Goal: Task Accomplishment & Management: Manage account settings

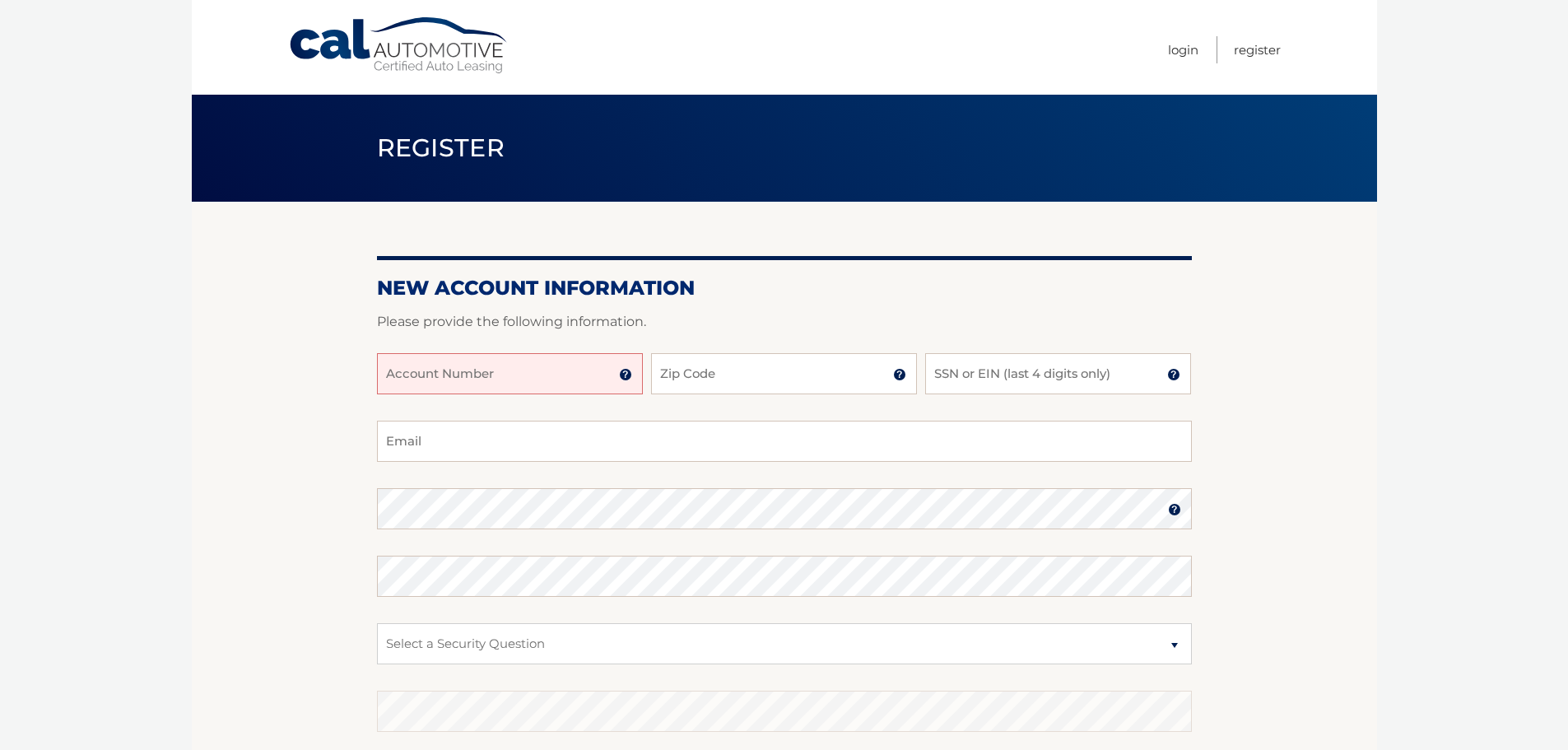
click at [424, 380] on input "Account Number" at bounding box center [509, 374] width 265 height 41
type input "44455974957"
click at [699, 380] on input "Zip Code" at bounding box center [784, 374] width 265 height 41
type input "07950"
type input "bmatt1432@aol.com"
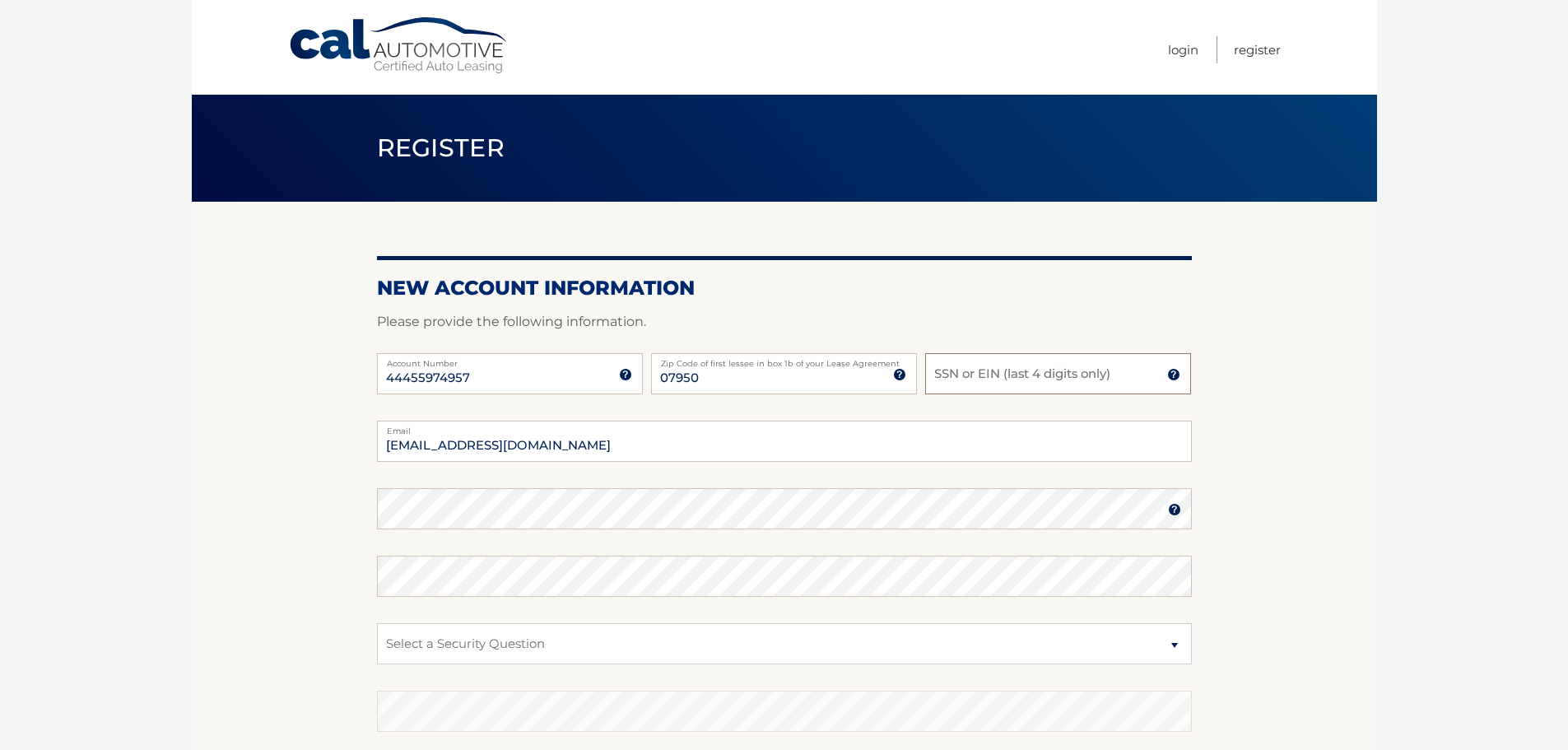
click at [982, 375] on input "SSN or EIN (last 4 digits only)" at bounding box center [1058, 374] width 265 height 41
type input "1595"
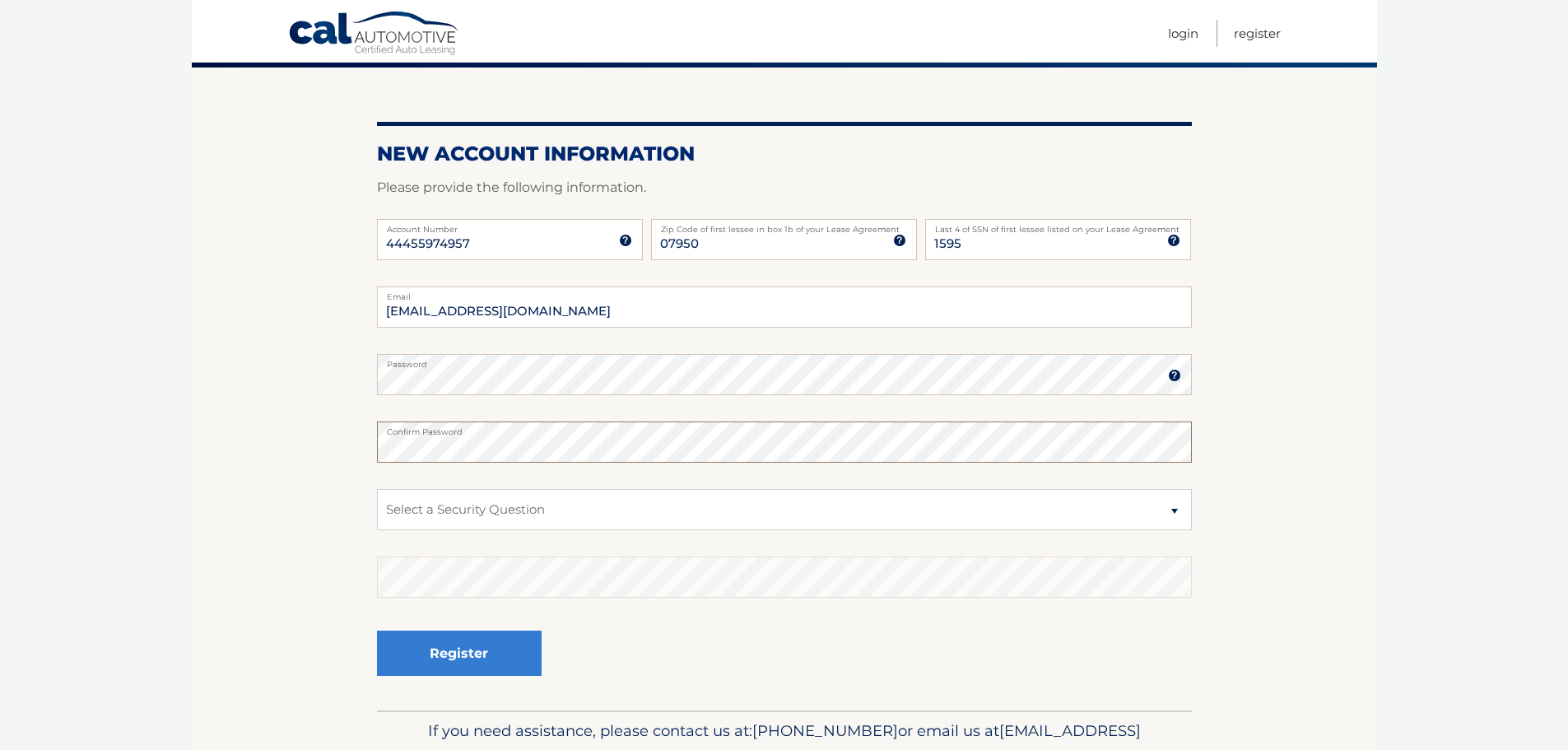
scroll to position [165, 0]
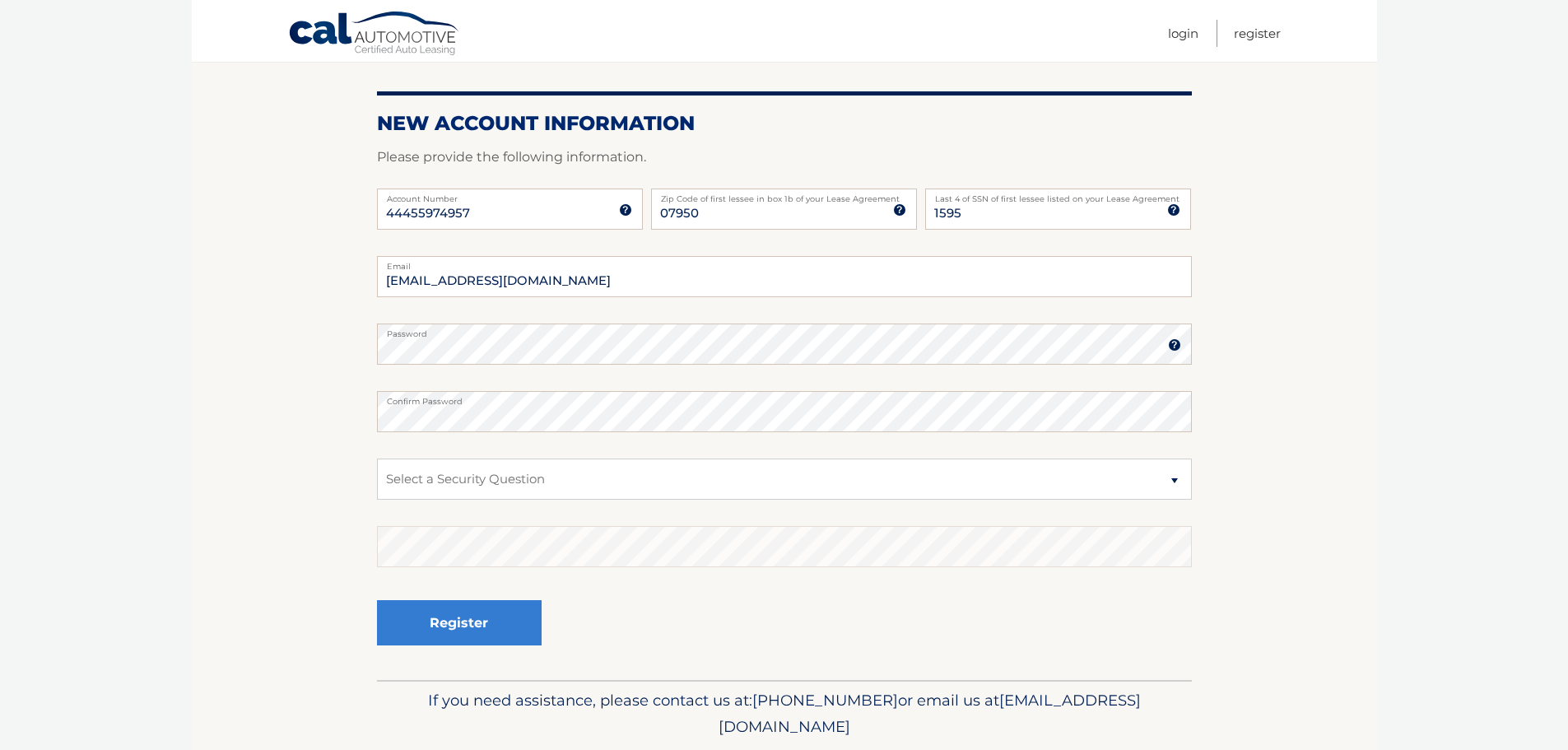
click at [1171, 346] on img at bounding box center [1174, 344] width 13 height 13
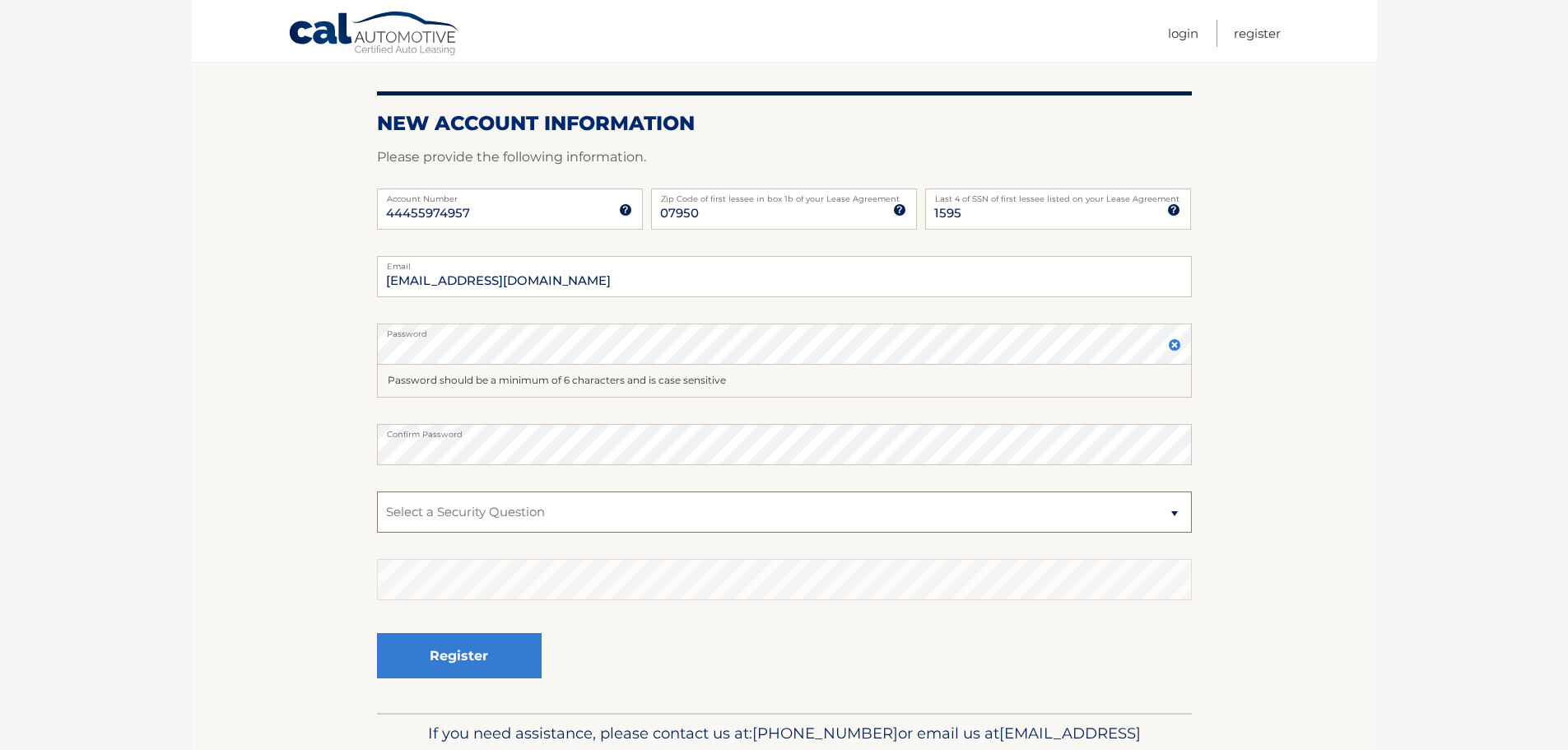
click at [468, 500] on select "Select a Security Question What was the name of your elementary school? What is…" at bounding box center [784, 512] width 815 height 41
select select "2"
click at [377, 491] on select "Select a Security Question What was the name of your elementary school? What is…" at bounding box center [784, 512] width 815 height 41
click at [453, 665] on button "Register" at bounding box center [459, 656] width 165 height 45
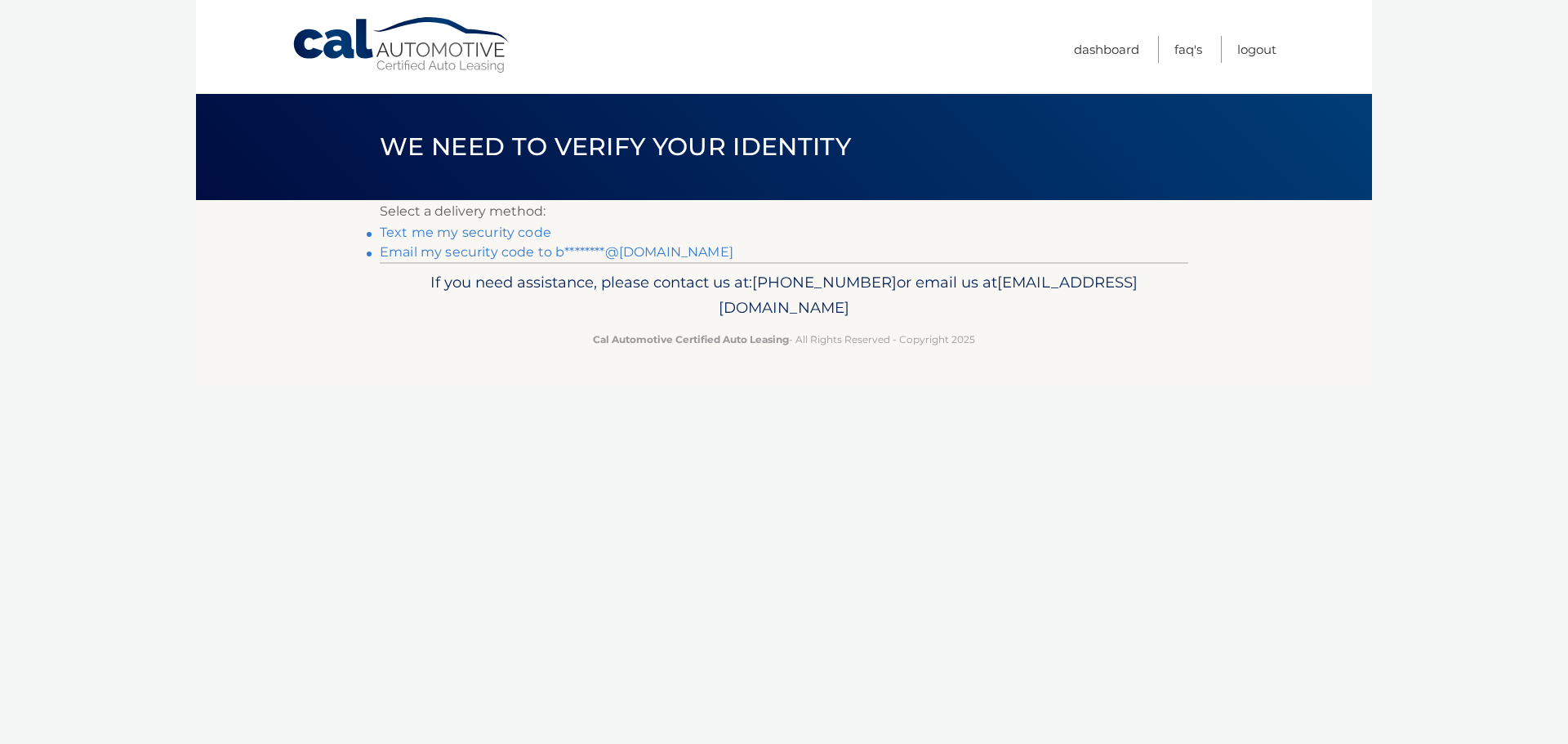
click at [472, 237] on link "Text me my security code" at bounding box center [465, 232] width 171 height 16
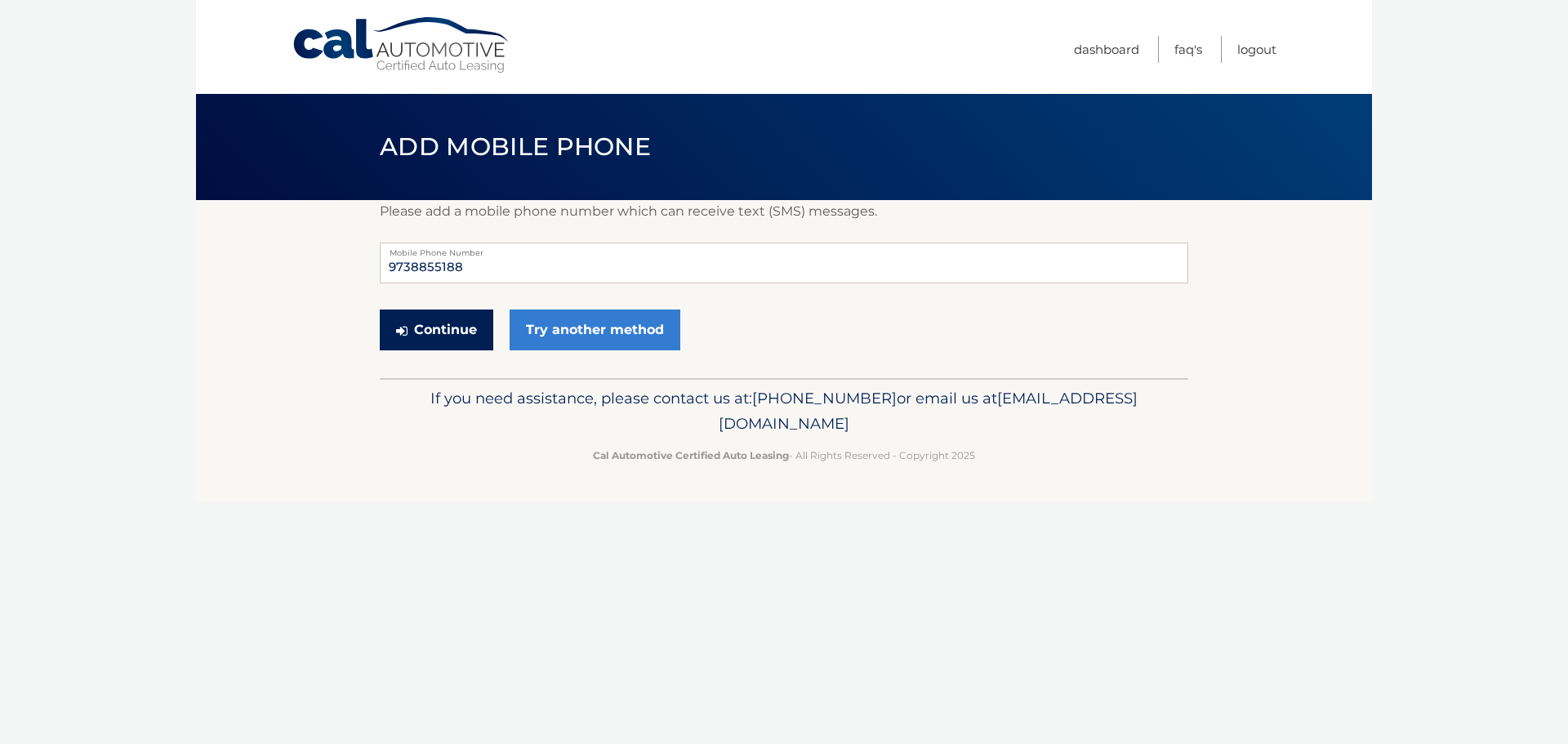
click at [449, 331] on button "Continue" at bounding box center [437, 330] width 114 height 41
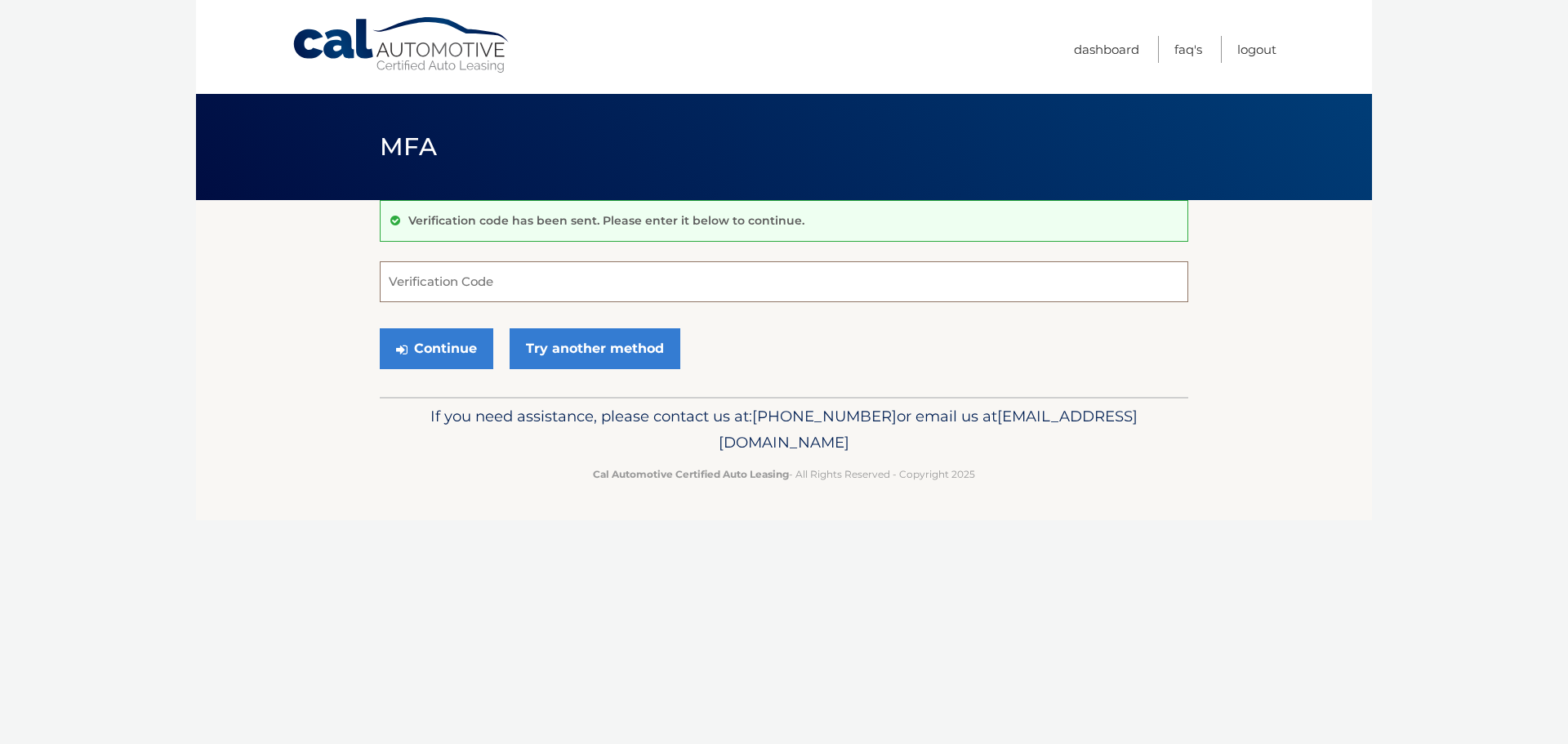
click at [418, 284] on input "Verification Code" at bounding box center [784, 282] width 808 height 41
type input "096674"
click at [458, 346] on button "Continue" at bounding box center [437, 349] width 114 height 41
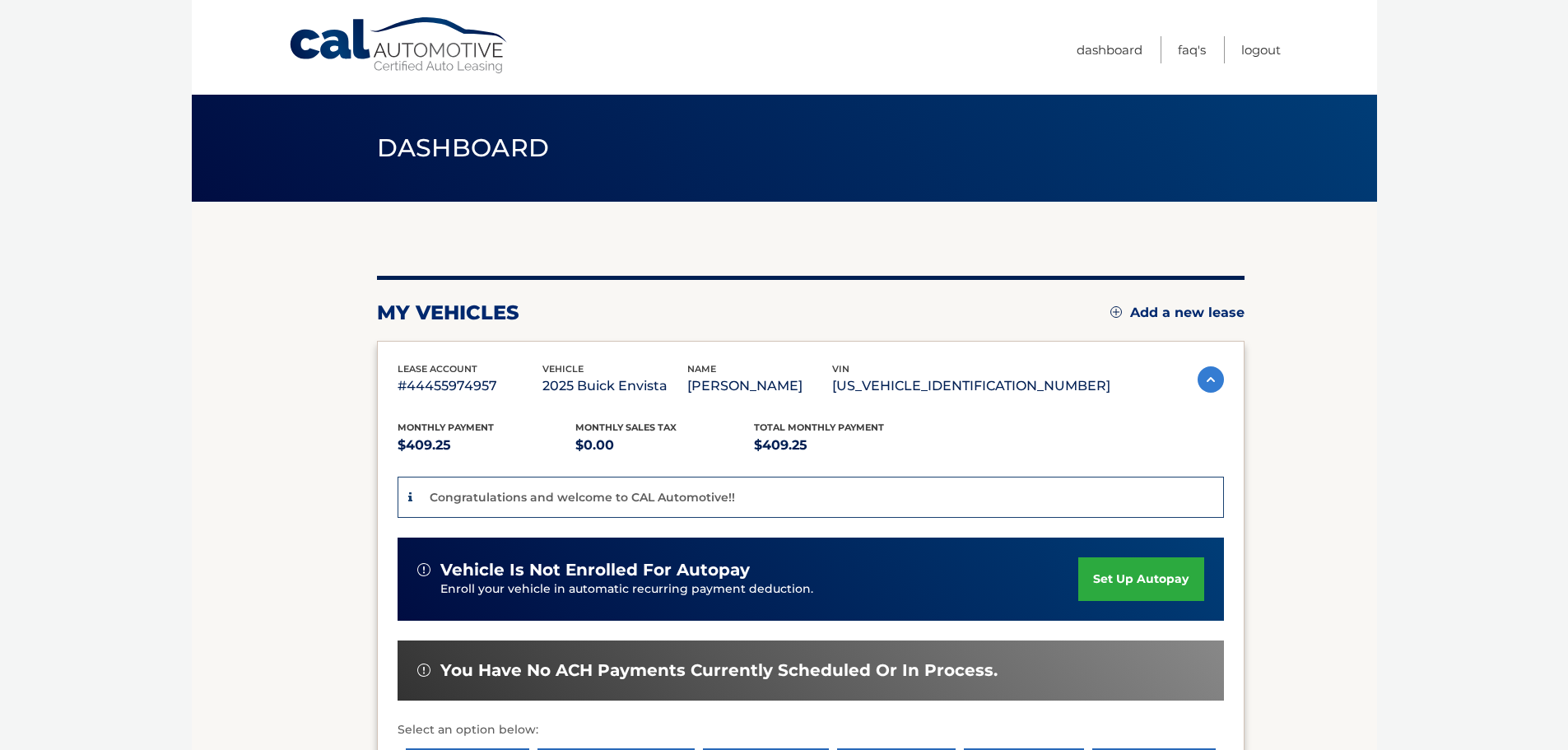
click at [1126, 582] on link "set up autopay" at bounding box center [1141, 579] width 125 height 43
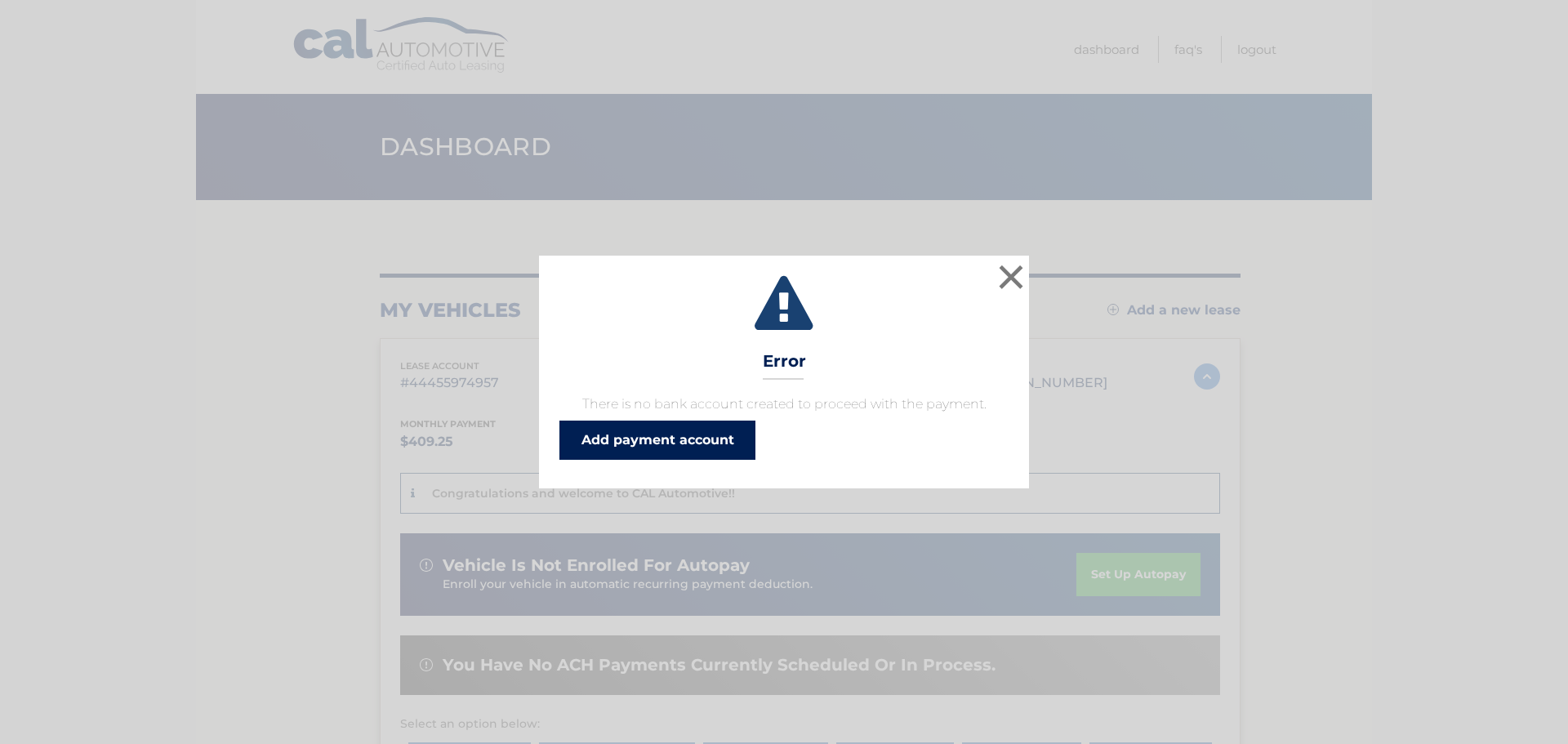
click at [622, 437] on link "Add payment account" at bounding box center [658, 441] width 196 height 39
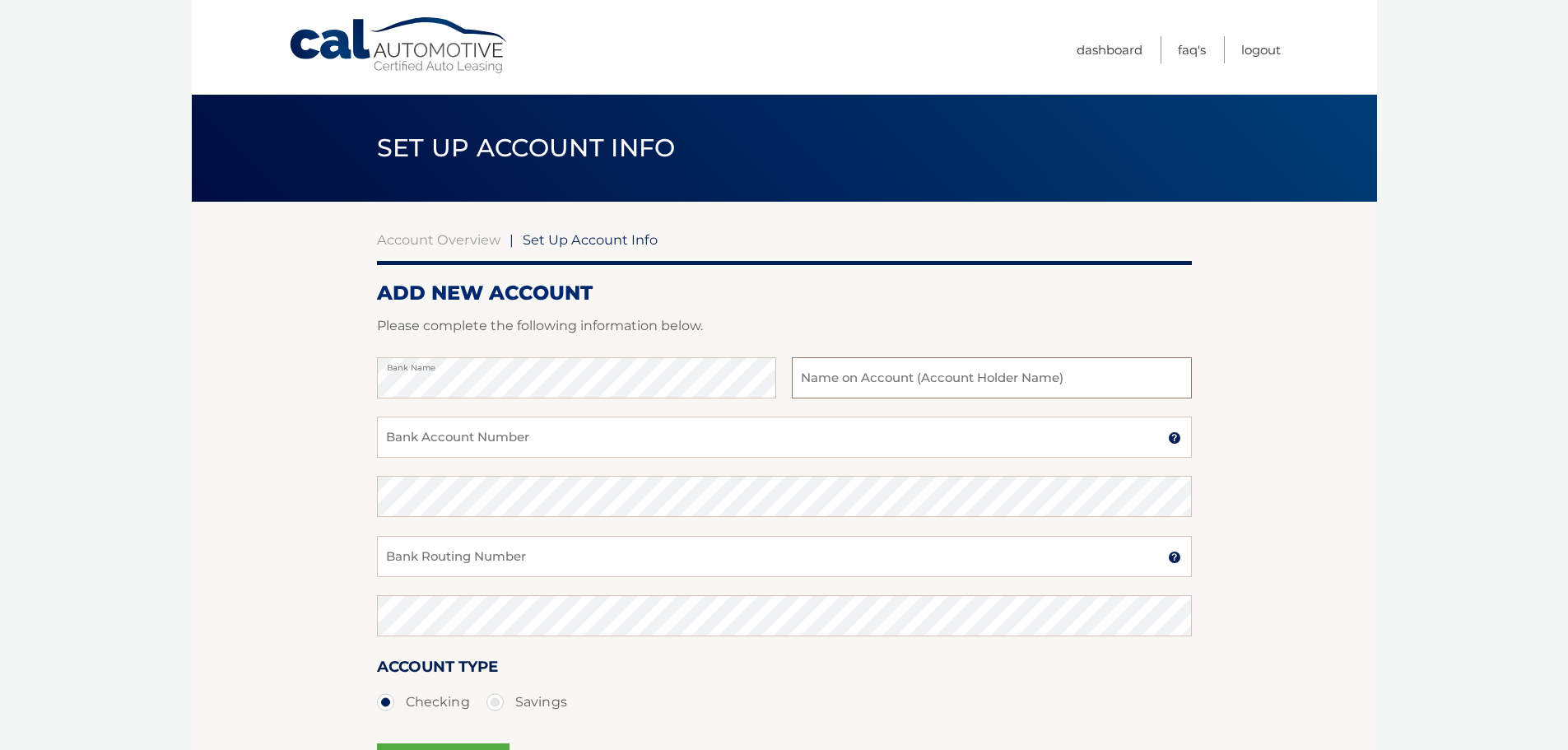
click at [823, 374] on input "text" at bounding box center [992, 378] width 400 height 41
type input "Barbara A Mattson"
click at [396, 435] on input "Bank Account Number" at bounding box center [784, 437] width 815 height 41
type input "1010072417241"
click at [409, 553] on input "Bank Routing Number" at bounding box center [784, 557] width 815 height 41
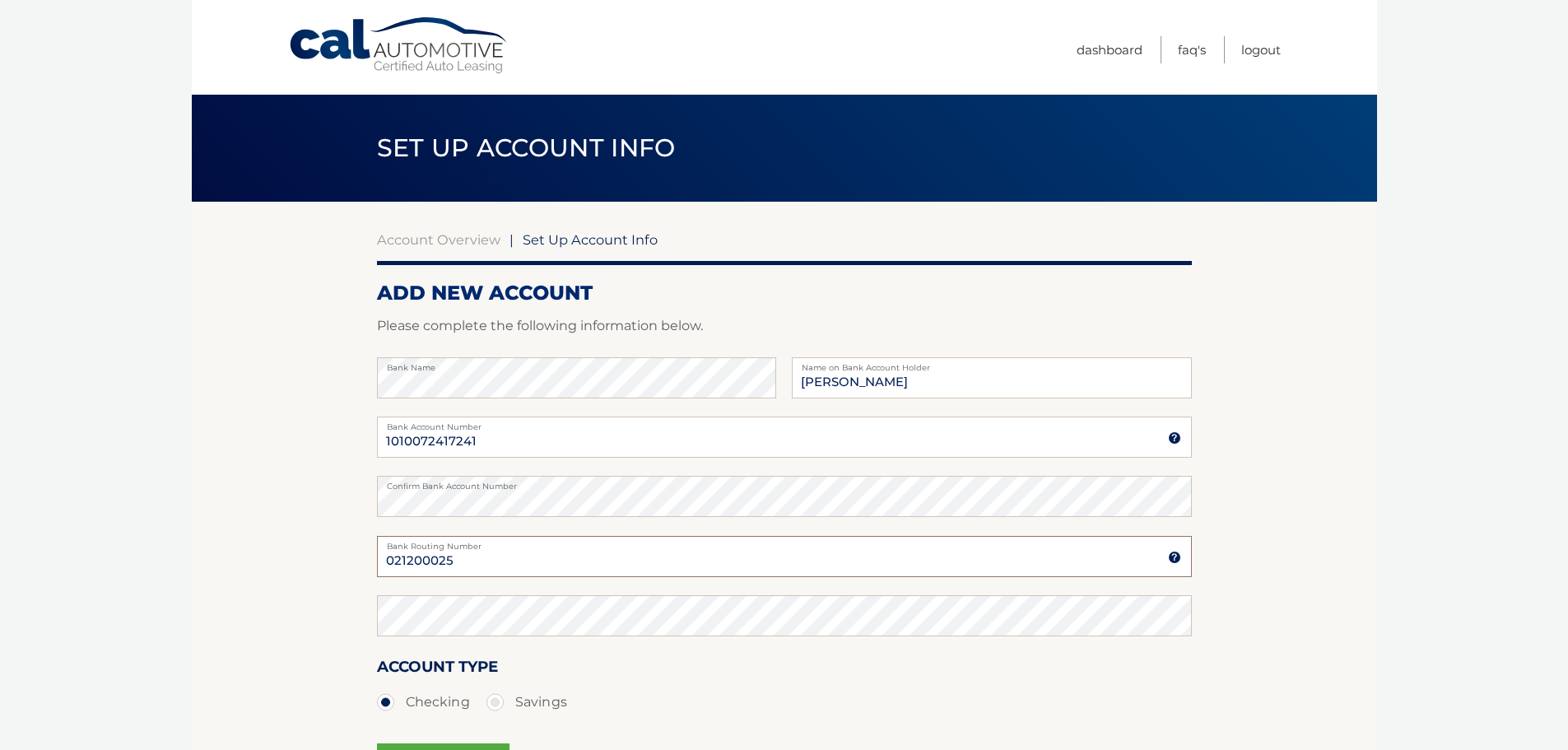
type input "021200025"
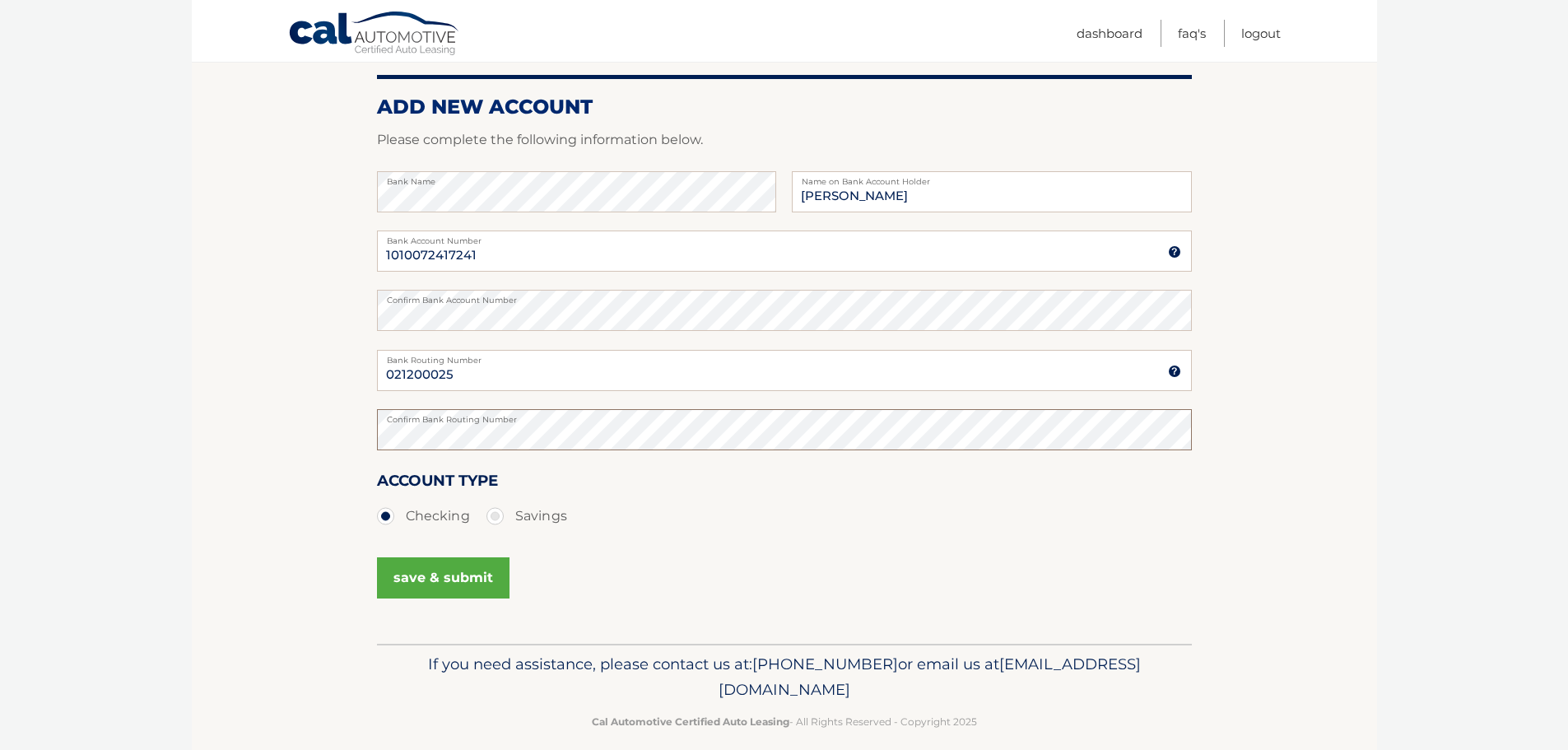
scroll to position [205, 0]
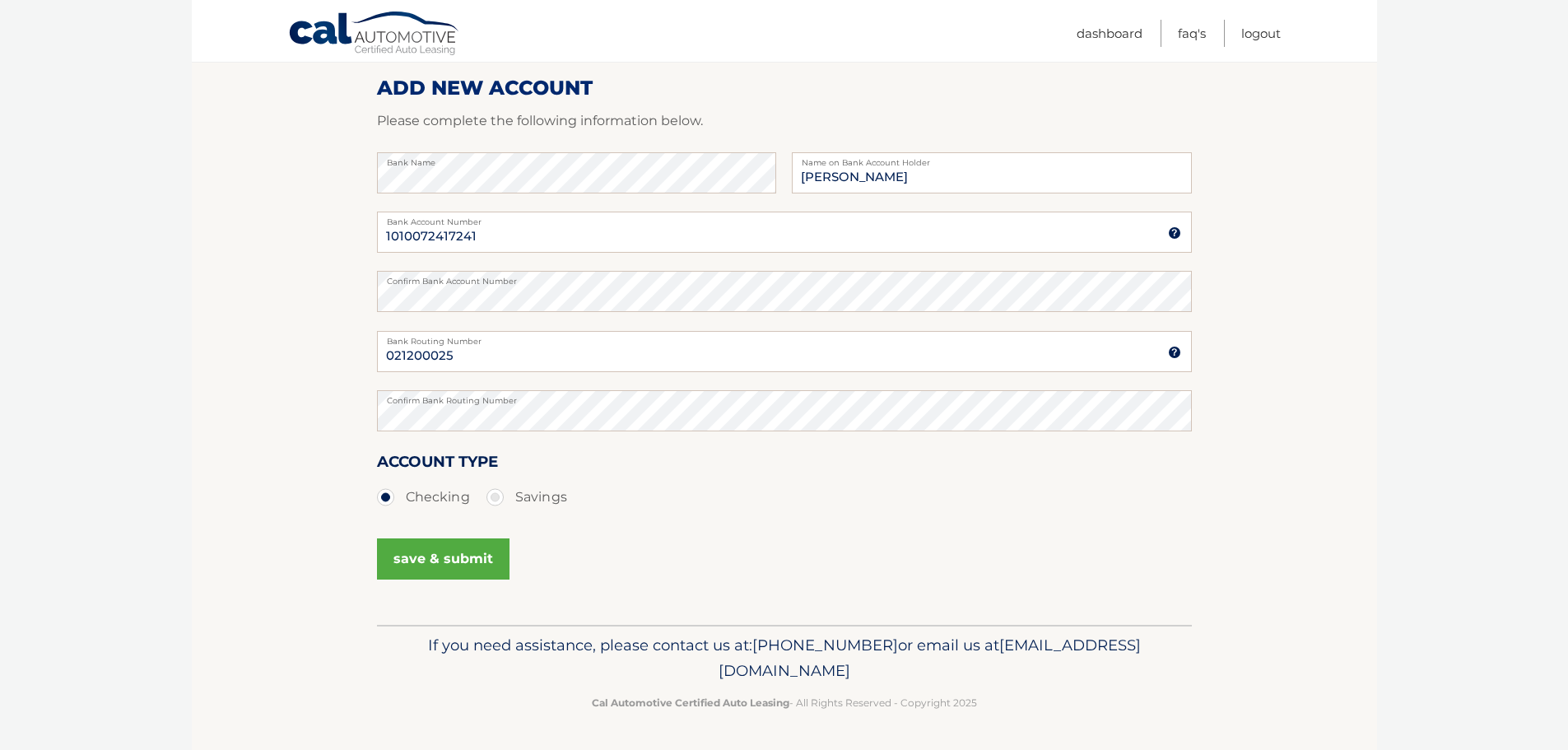
click at [441, 559] on button "save & submit" at bounding box center [443, 560] width 132 height 41
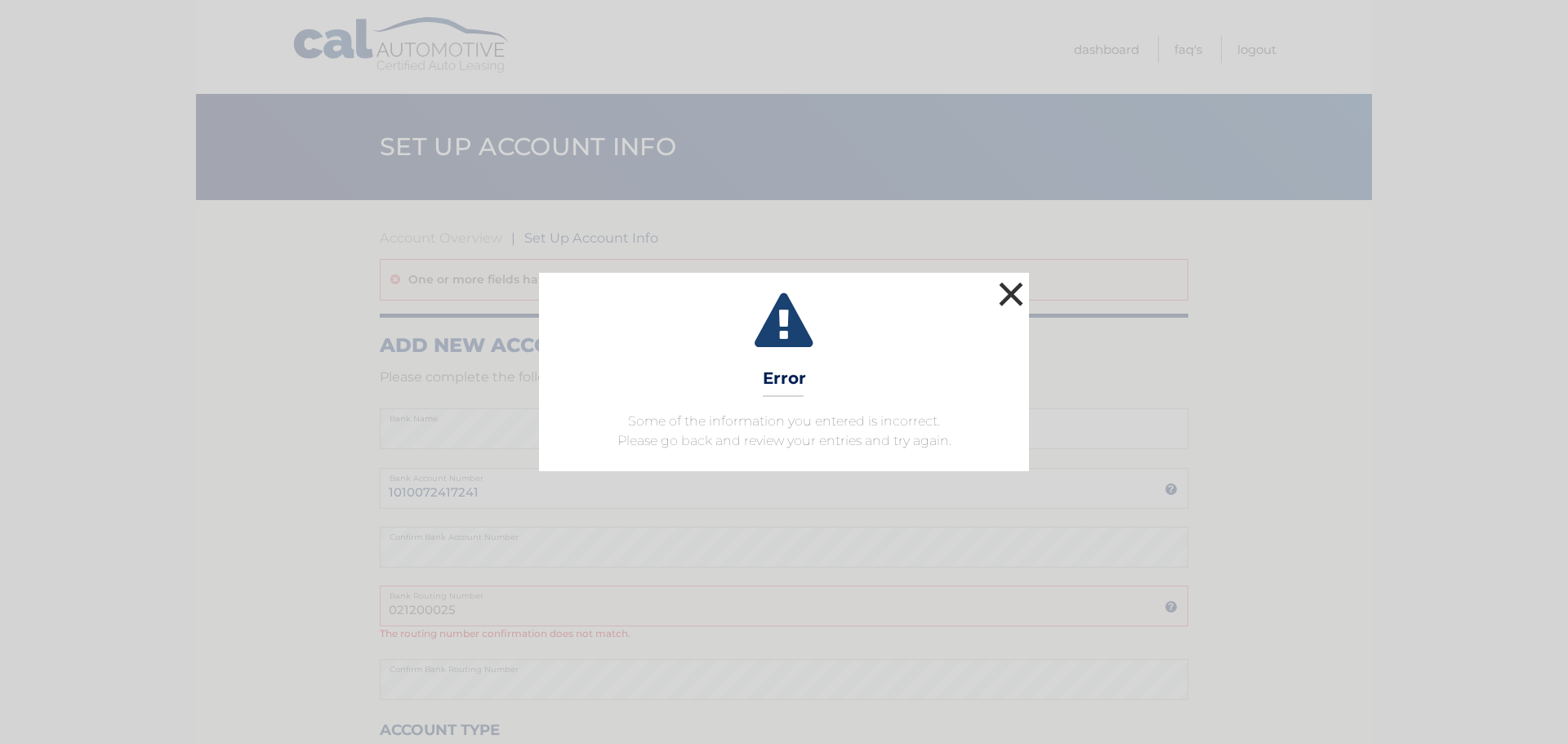
click at [1008, 302] on button "×" at bounding box center [1010, 294] width 32 height 32
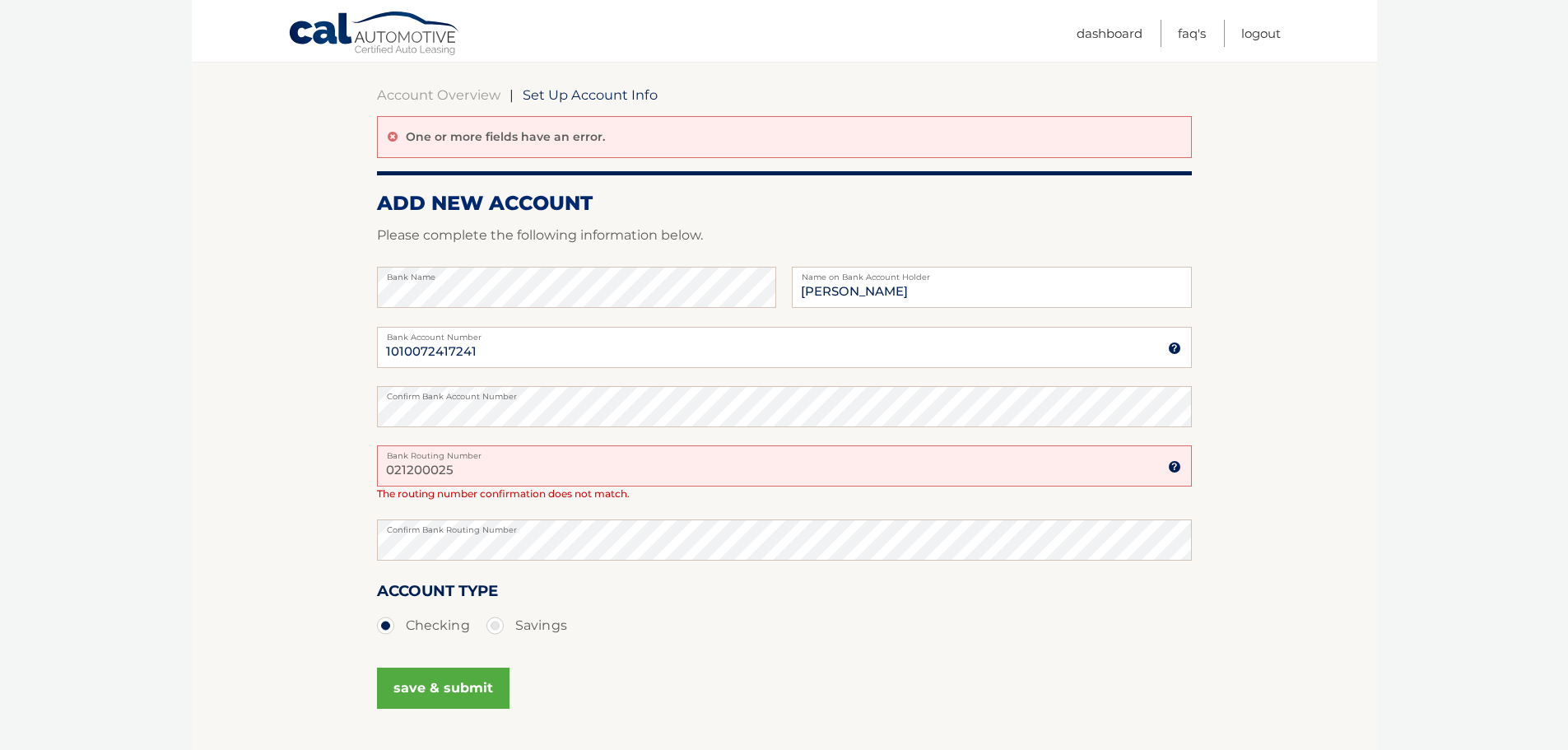
scroll to position [165, 0]
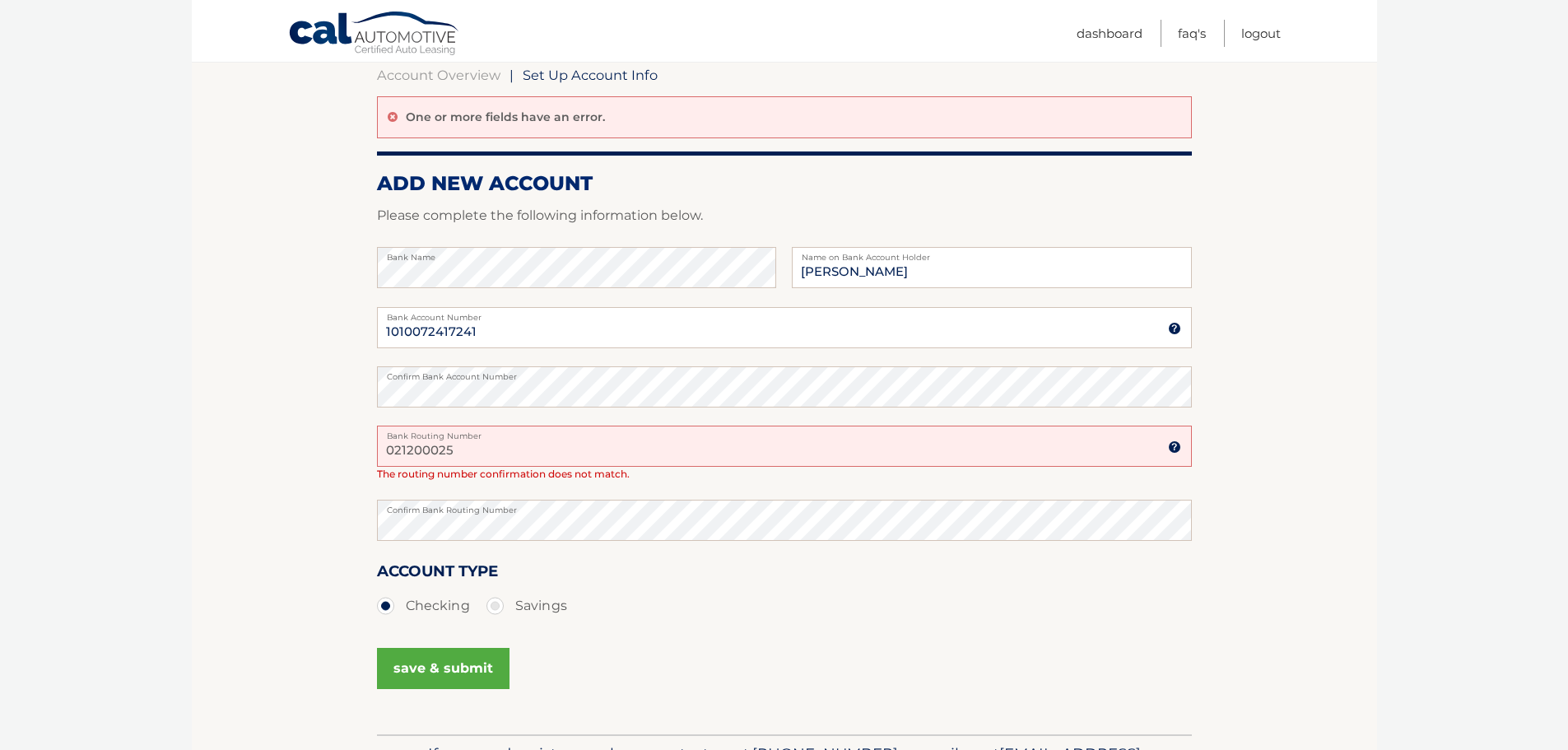
click at [452, 668] on button "save & submit" at bounding box center [443, 669] width 132 height 41
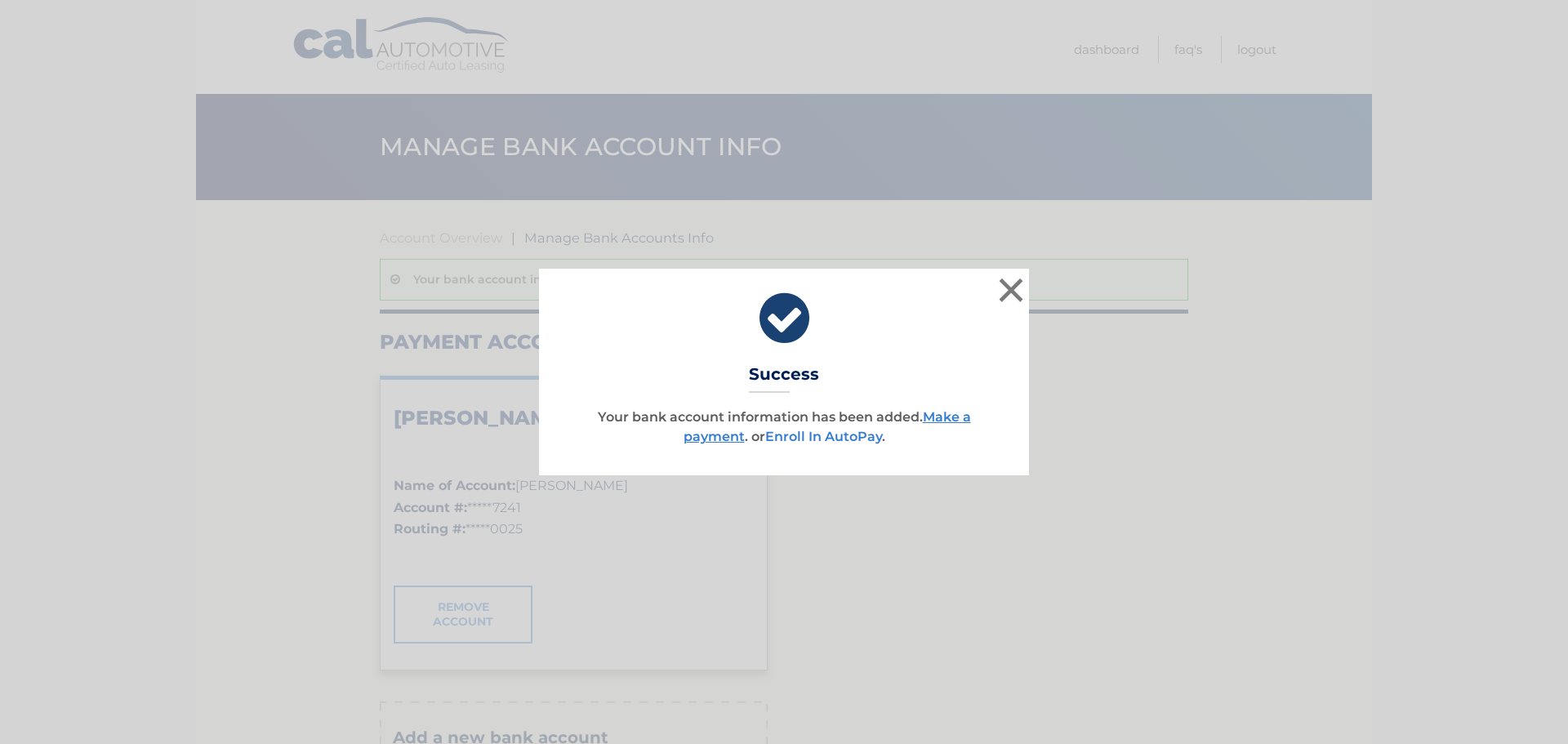
click at [845, 437] on link "Enroll In AutoPay" at bounding box center [823, 437] width 116 height 16
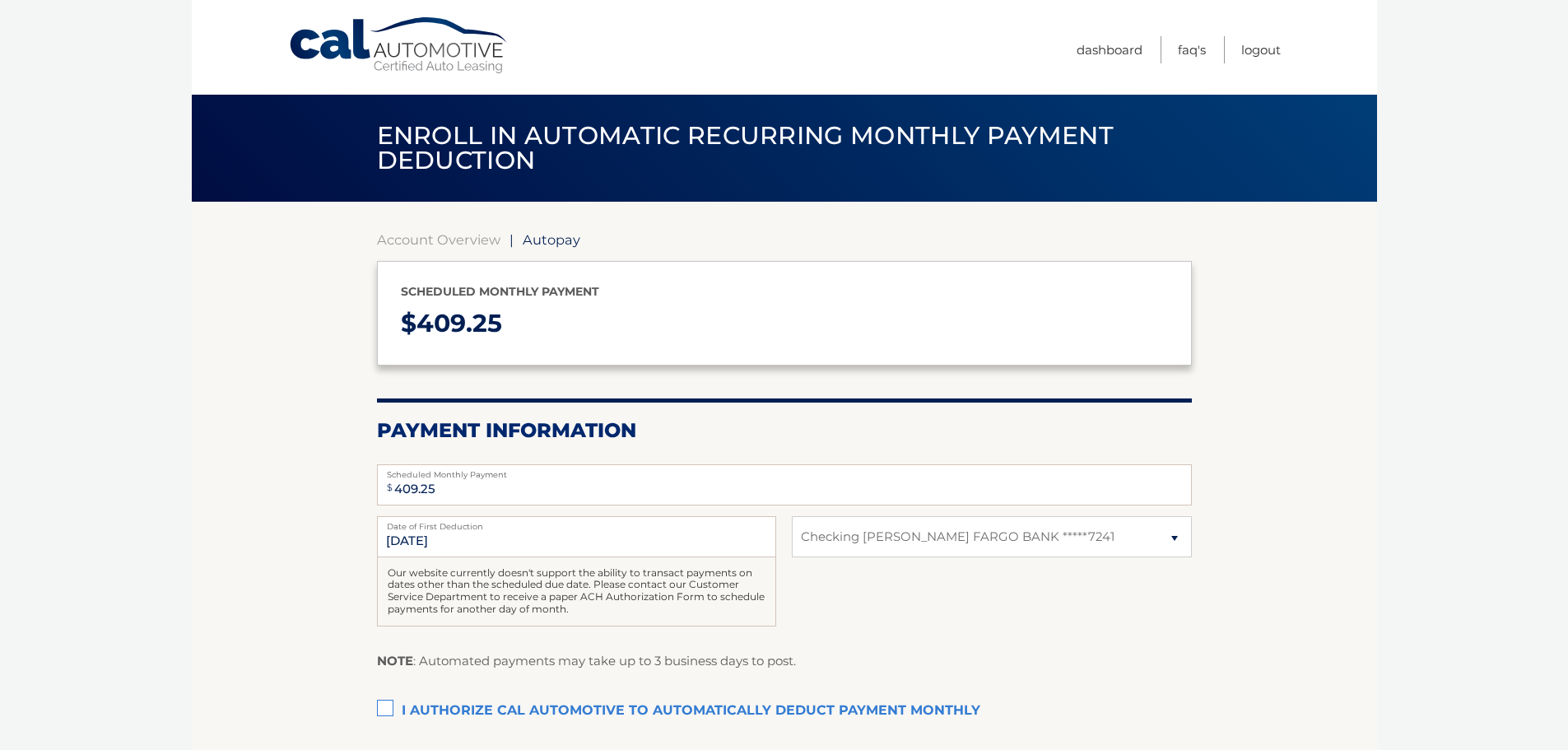
select select "MTY4OGQwMzgtYTRhZS00OWQwLWIyODUtNTcxNWUyY2Y2NWJm"
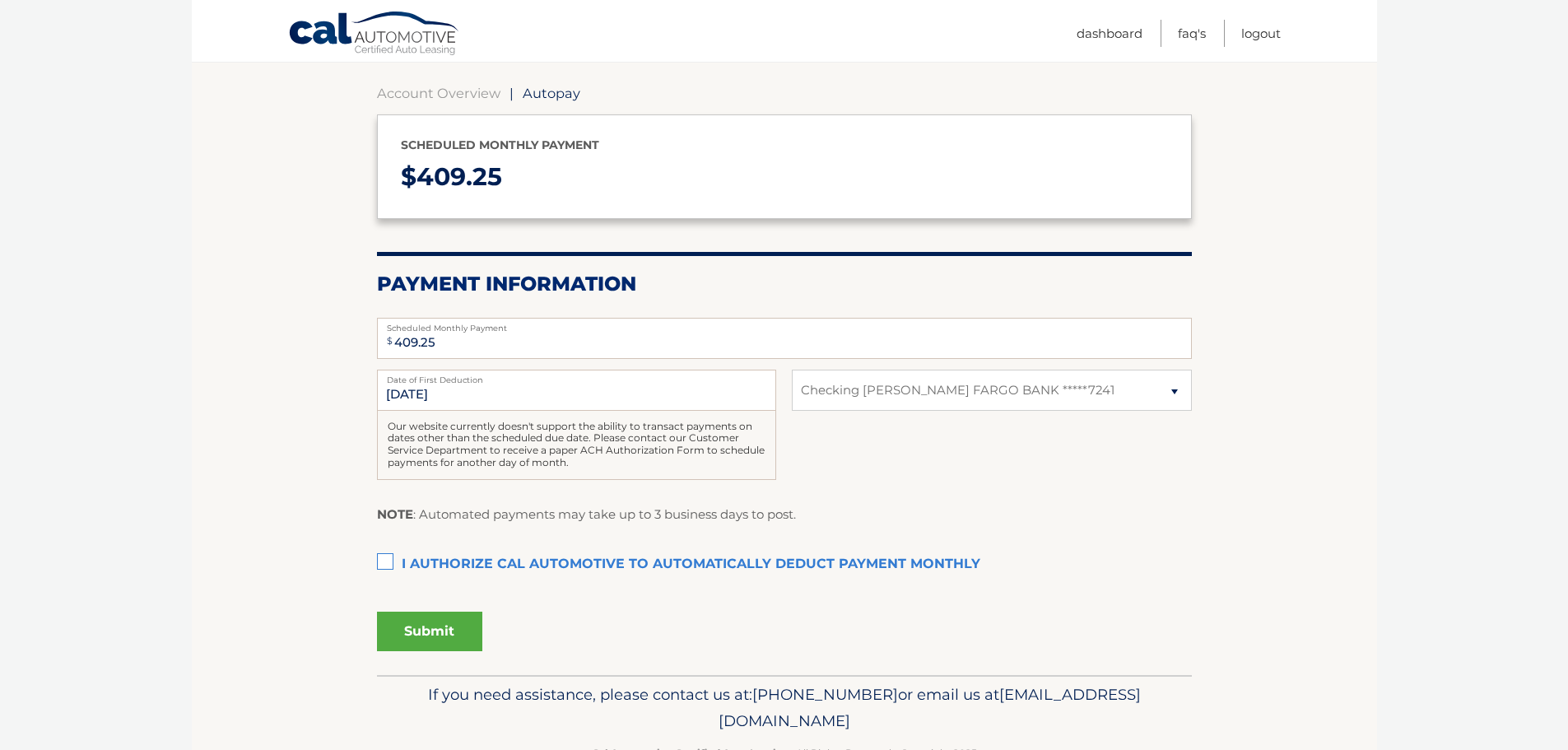
scroll to position [165, 0]
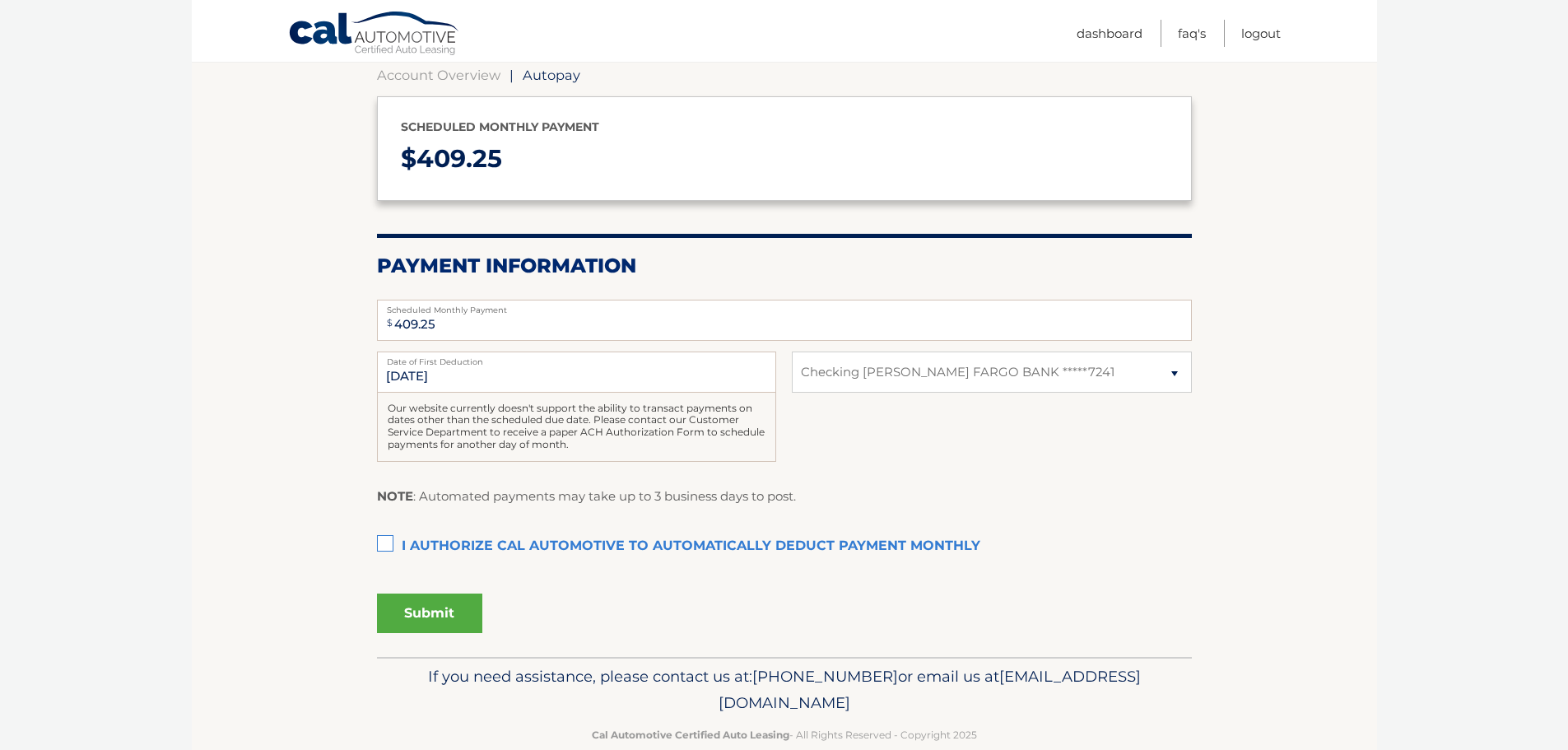
click at [383, 544] on label "I authorize cal automotive to automatically deduct payment monthly This checkbo…" at bounding box center [784, 546] width 815 height 33
click at [0, 0] on input "I authorize cal automotive to automatically deduct payment monthly This checkbo…" at bounding box center [0, 0] width 0 height 0
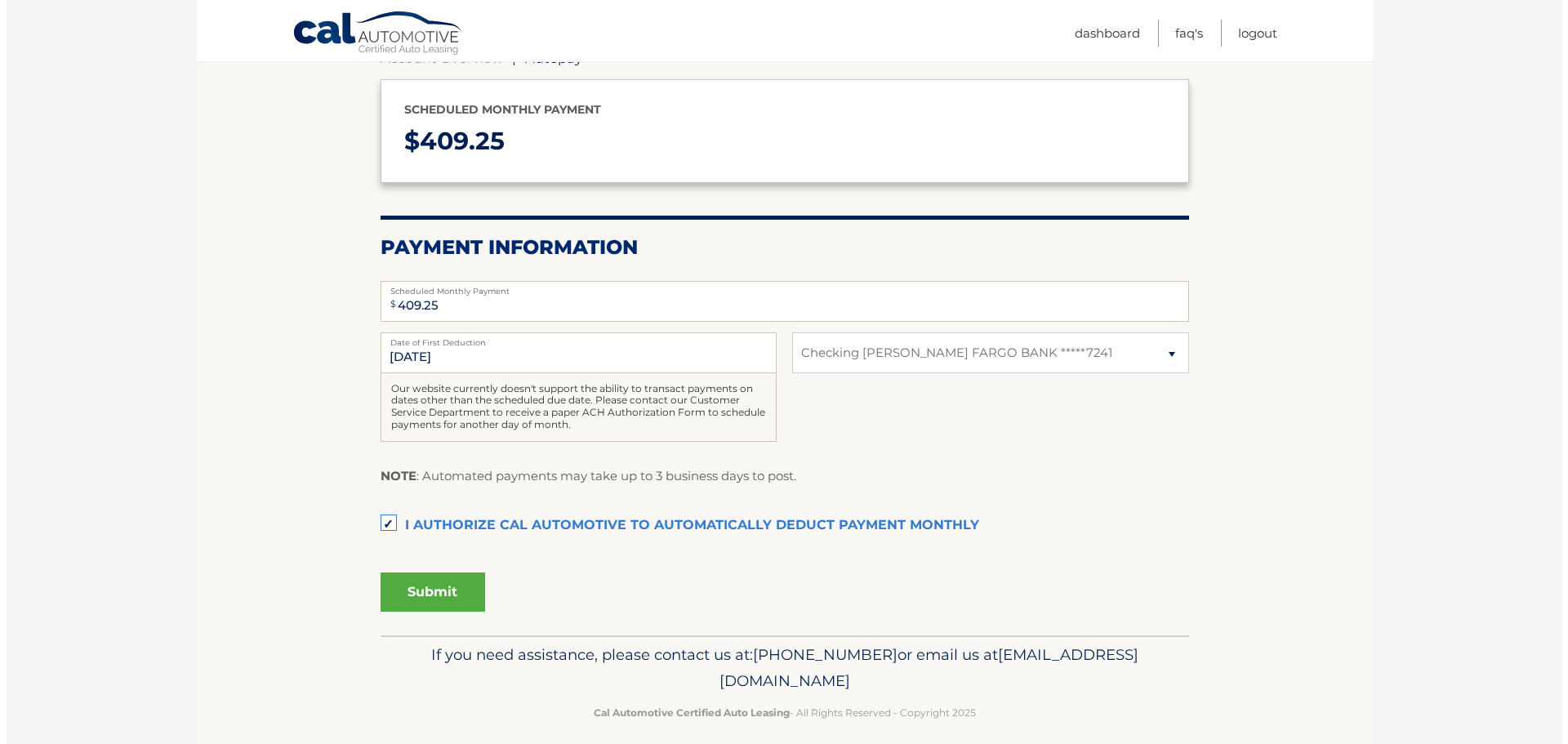
scroll to position [195, 0]
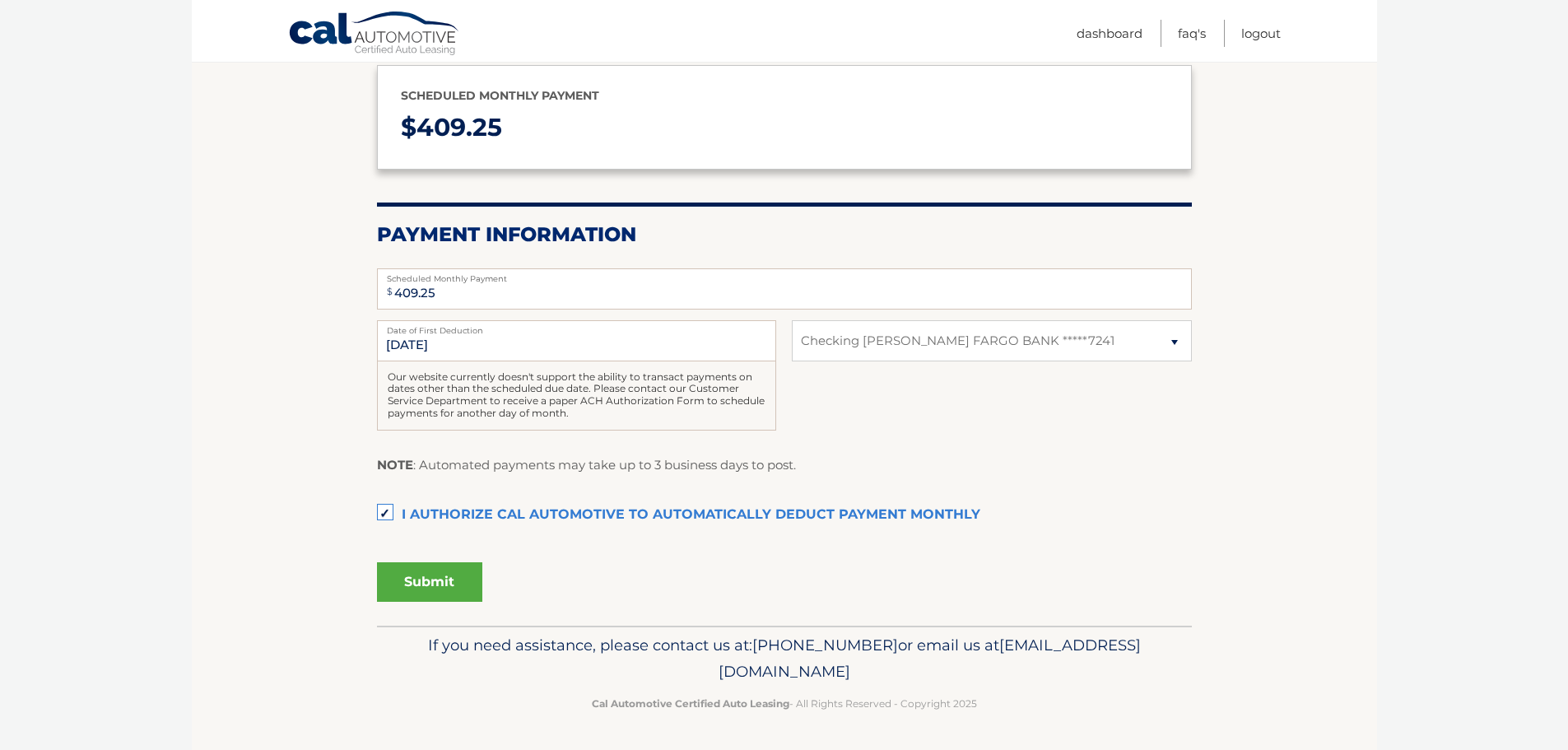
click at [421, 589] on button "Submit" at bounding box center [429, 582] width 106 height 39
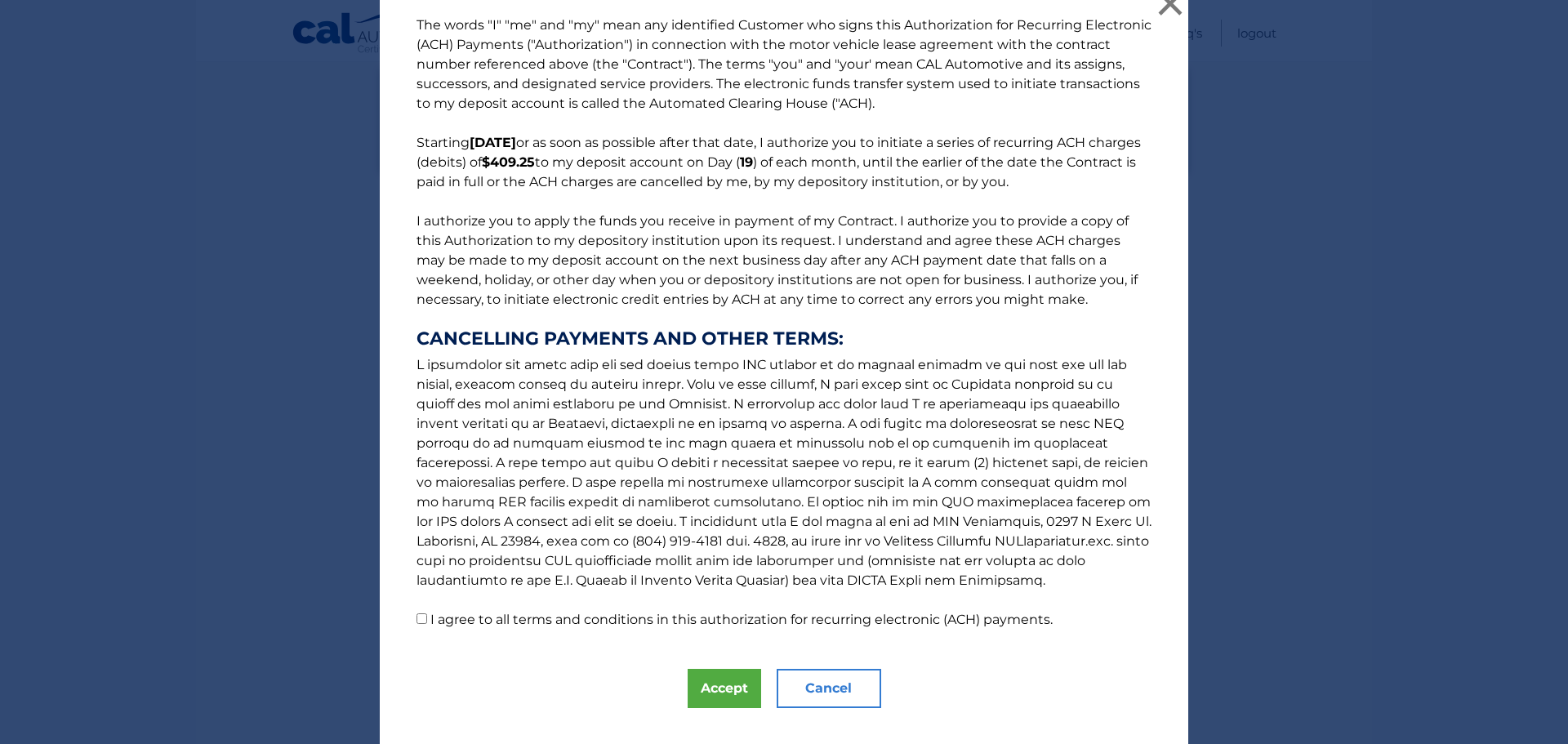
scroll to position [47, 0]
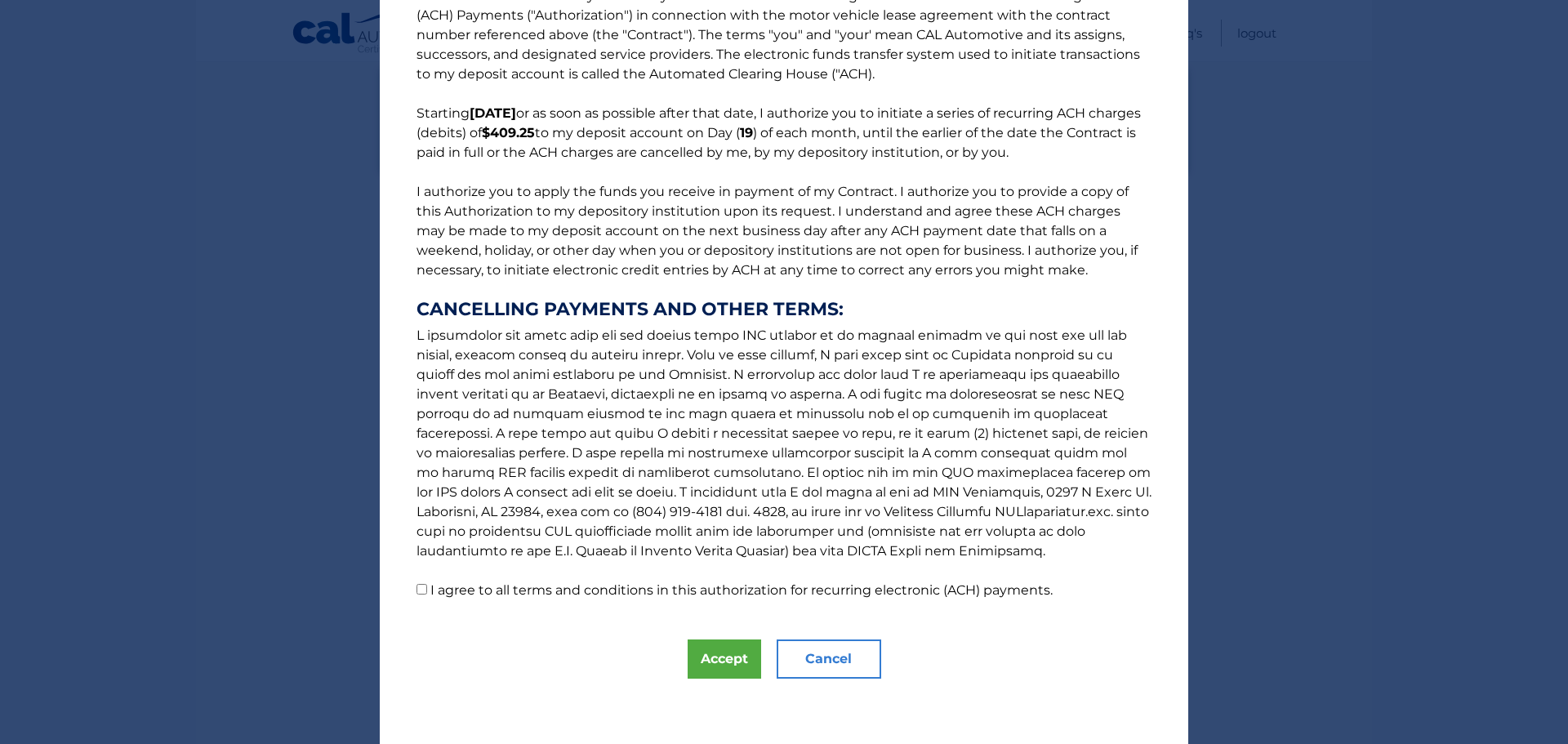
click at [417, 594] on input "I agree to all terms and conditions in this authorization for recurring electro…" at bounding box center [422, 589] width 11 height 11
checkbox input "true"
click at [716, 651] on button "Accept" at bounding box center [724, 659] width 73 height 39
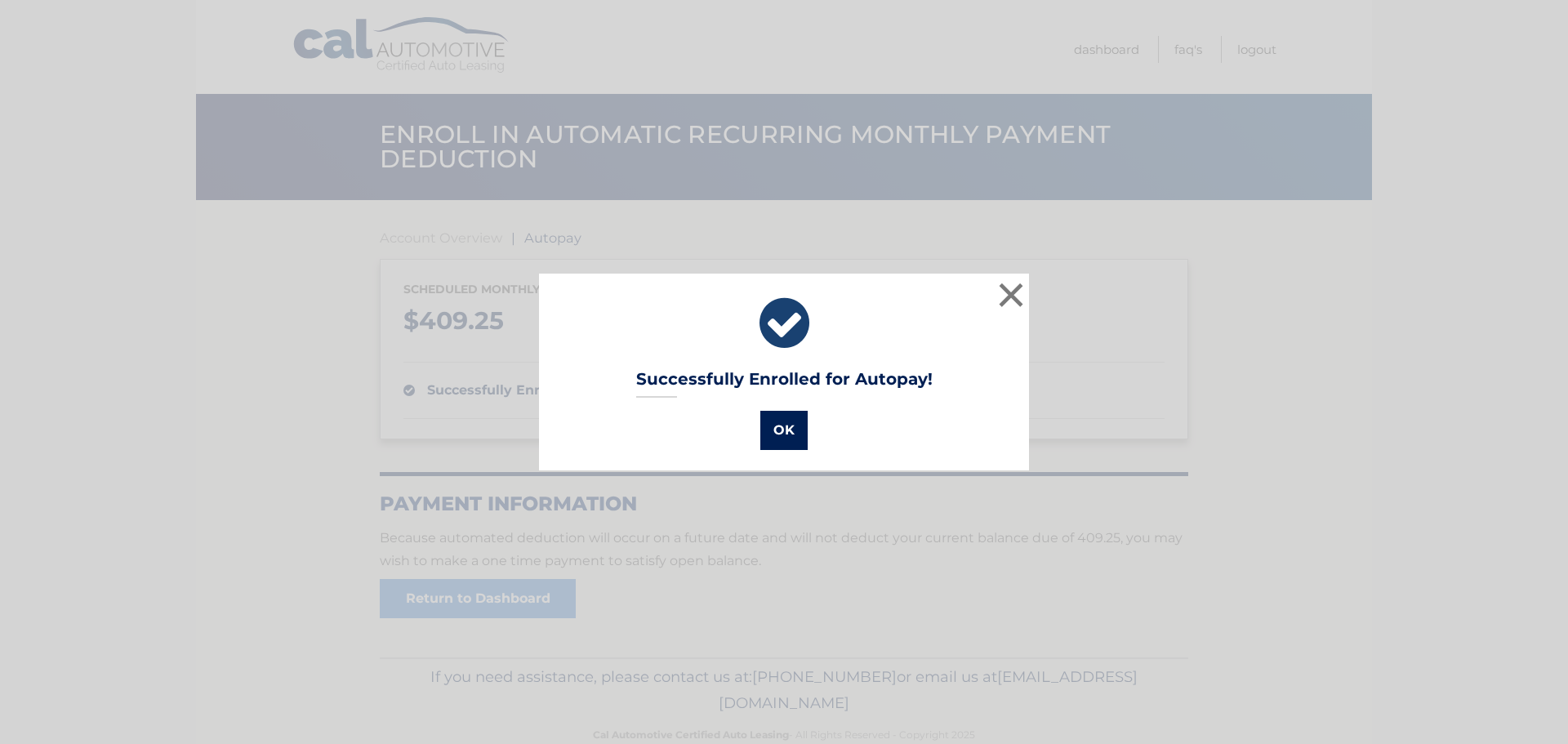
click at [769, 434] on button "OK" at bounding box center [784, 431] width 47 height 39
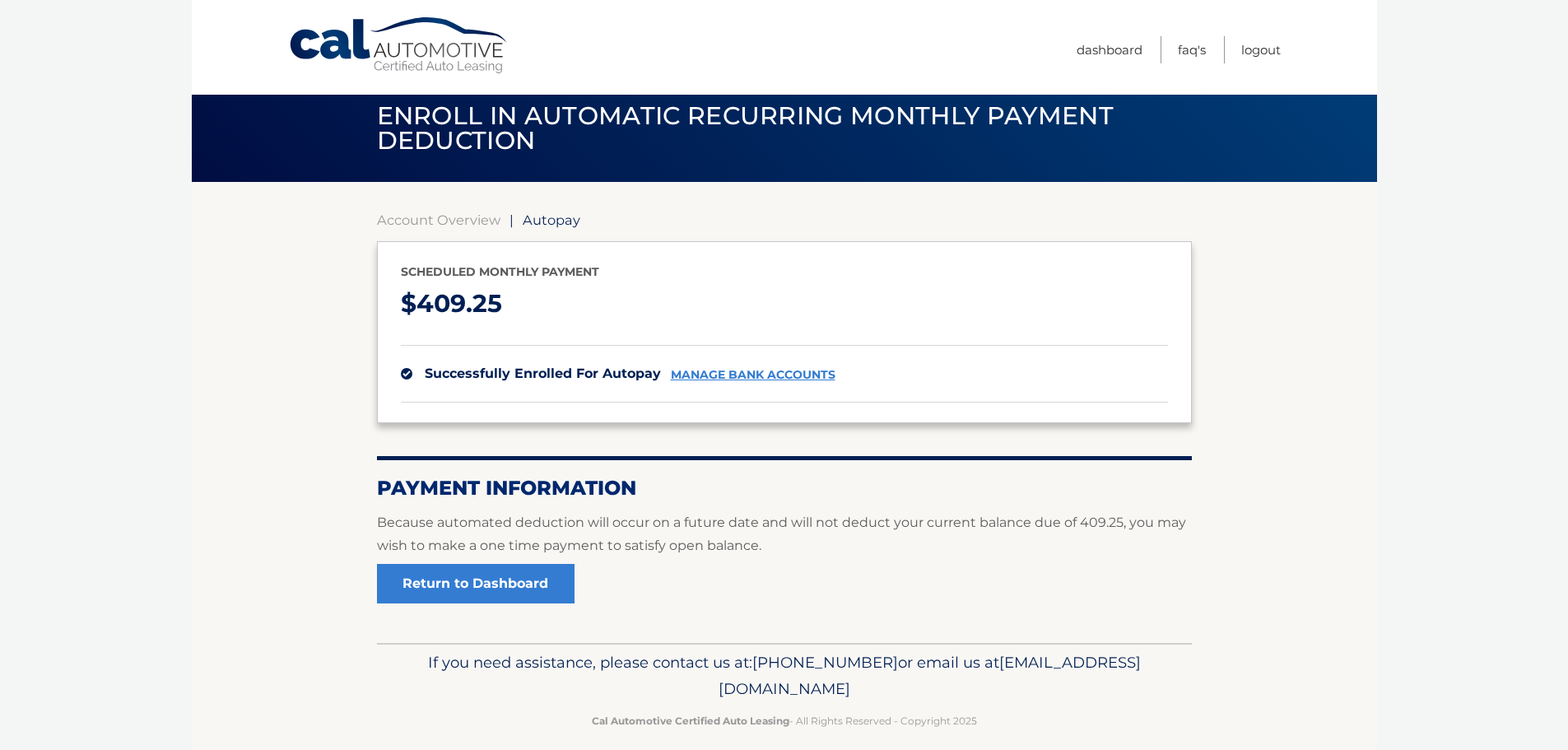
scroll to position [38, 0]
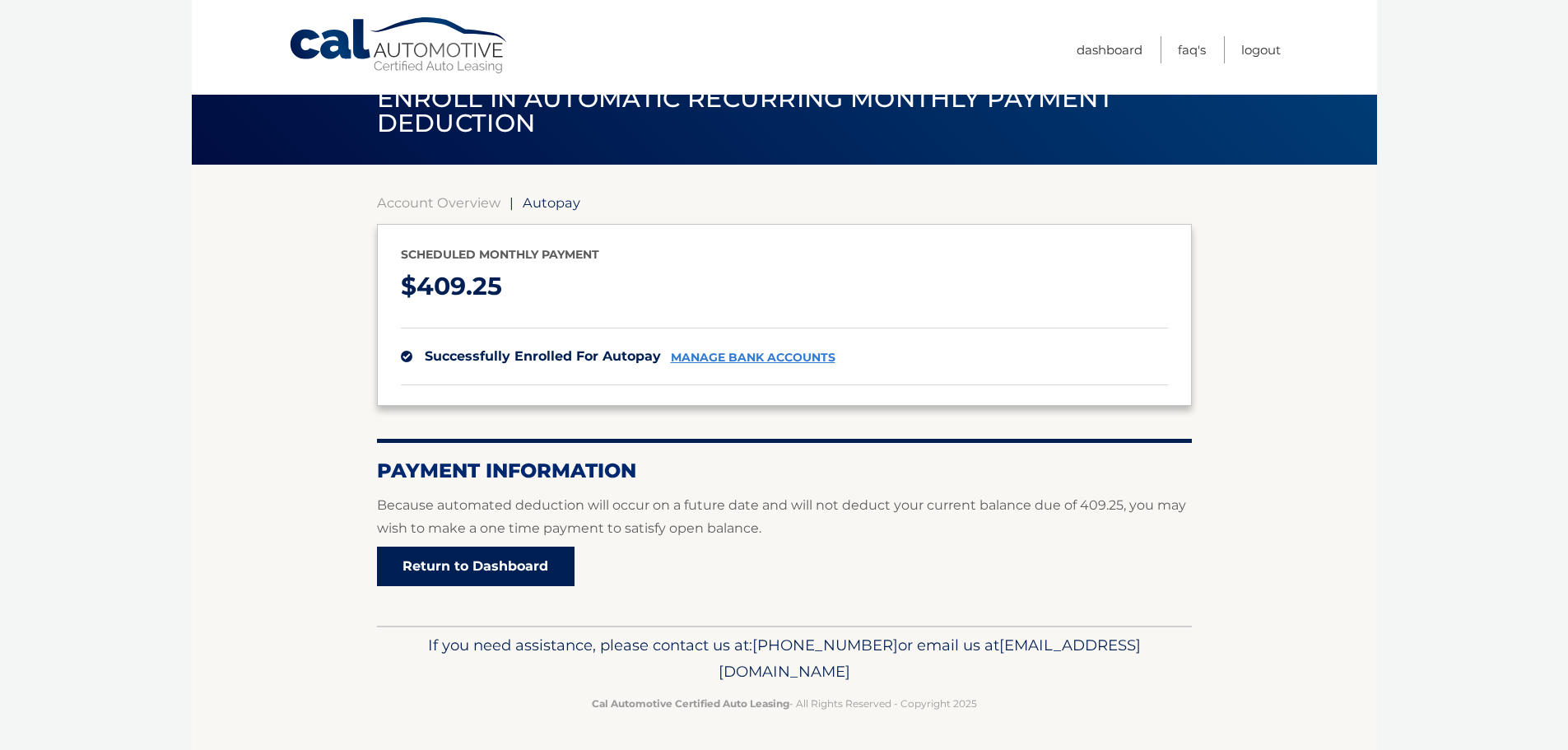
click at [481, 565] on link "Return to Dashboard" at bounding box center [476, 566] width 197 height 39
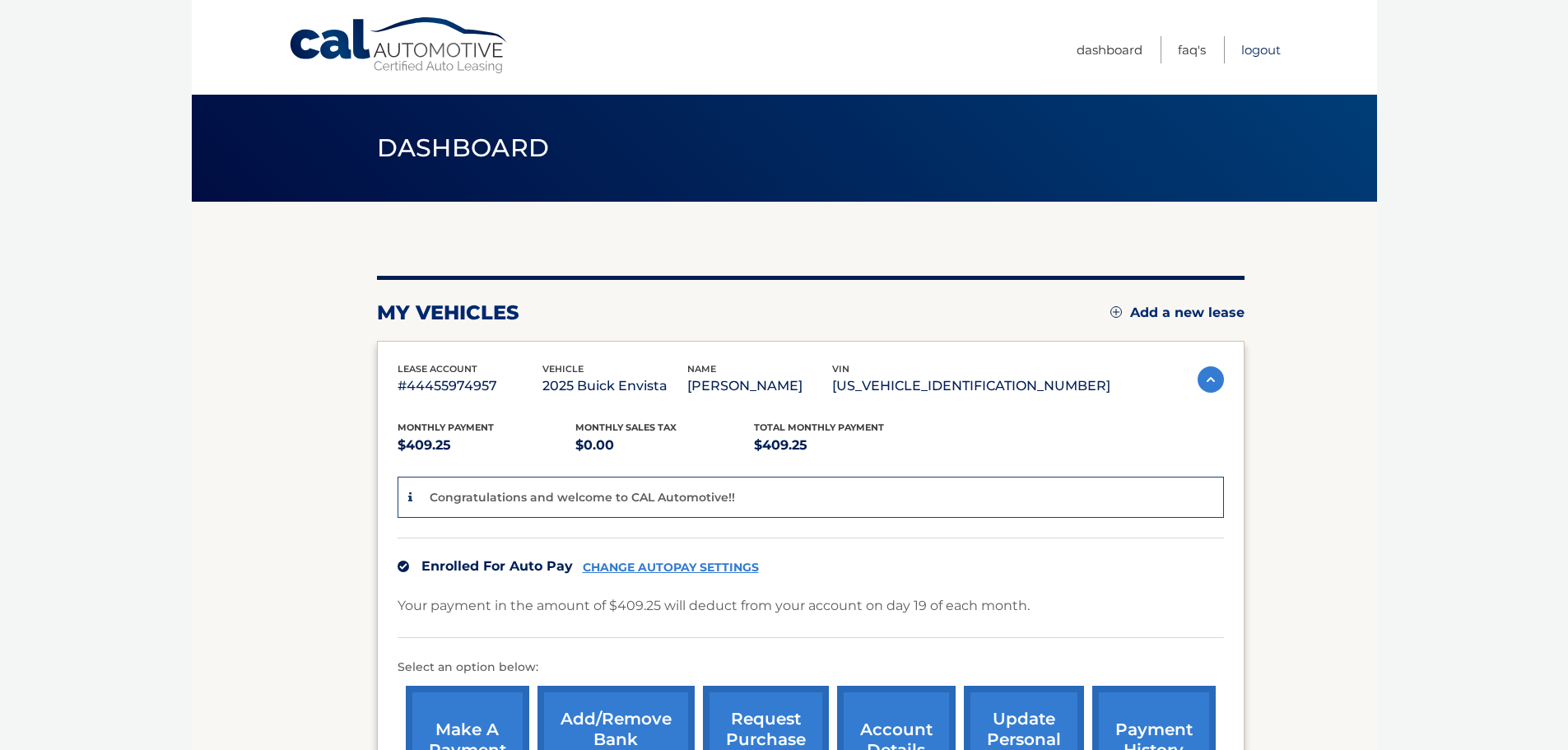
drag, startPoint x: 1531, startPoint y: 0, endPoint x: 1255, endPoint y: 53, distance: 281.0
click at [1255, 53] on link "Logout" at bounding box center [1261, 50] width 39 height 28
